Goal: Navigation & Orientation: Go to known website

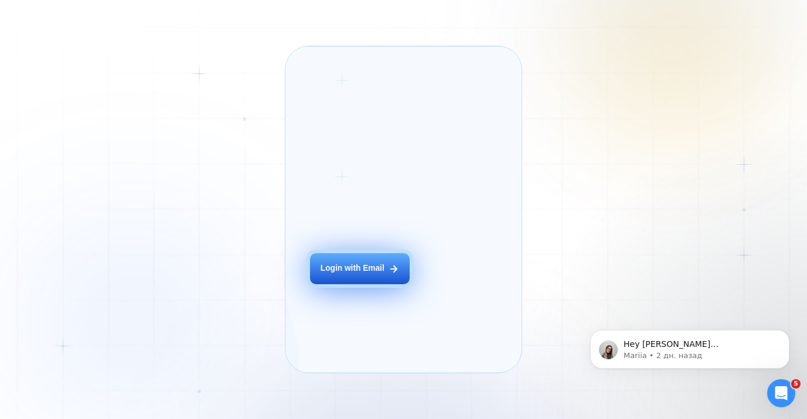
click at [366, 274] on div "Login with Email" at bounding box center [353, 268] width 64 height 11
